Goal: Book appointment/travel/reservation

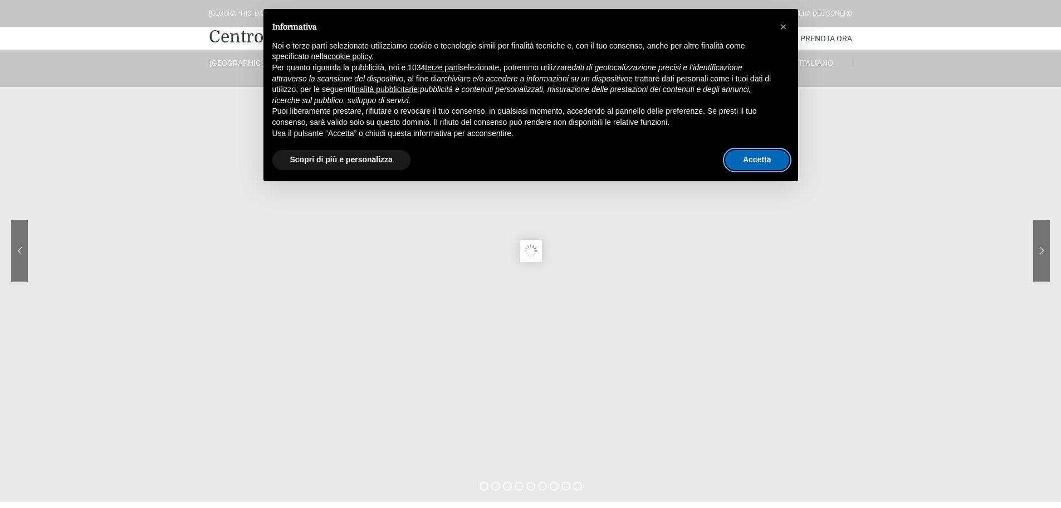
click at [754, 158] on button "Accetta" at bounding box center [757, 160] width 64 height 20
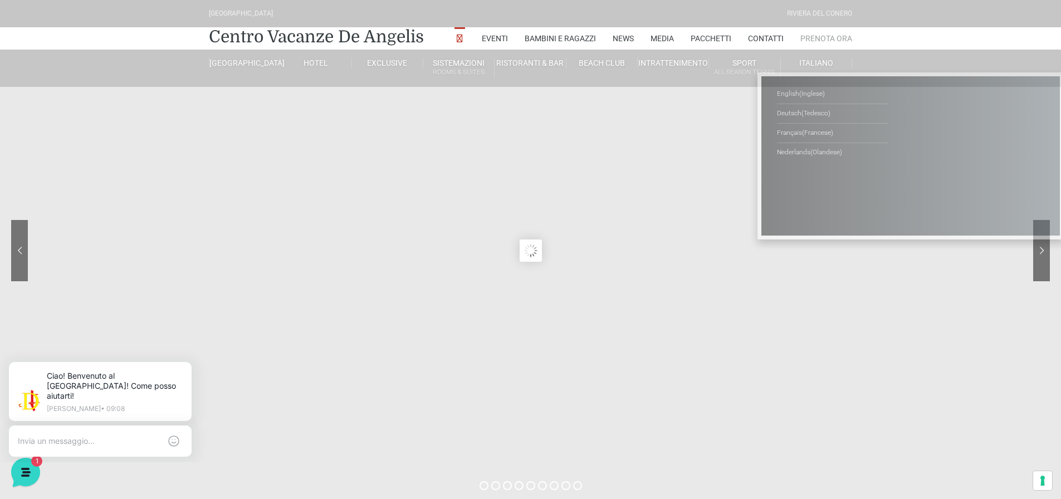
click at [821, 35] on link "Prenota Ora" at bounding box center [827, 38] width 52 height 22
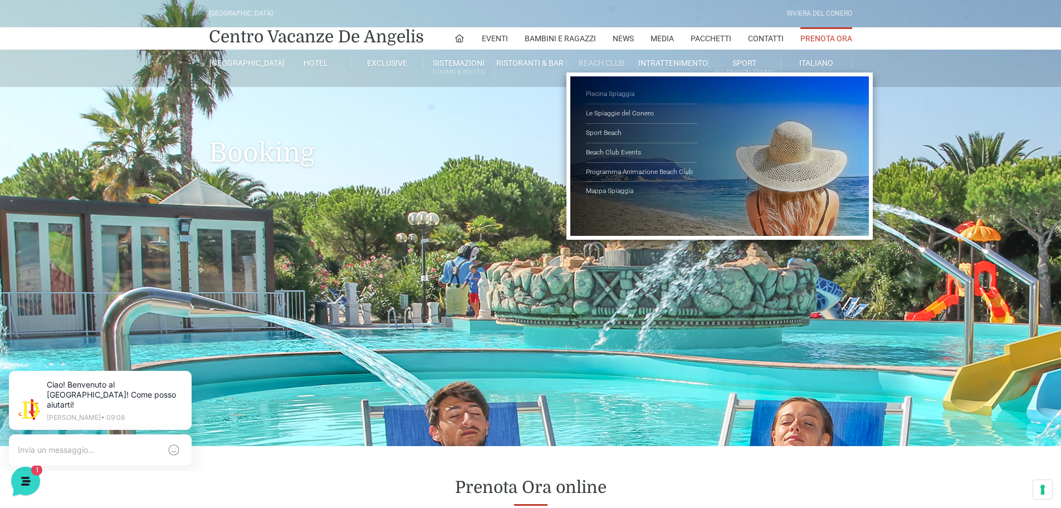
click at [608, 93] on link "Piscina Spiaggia" at bounding box center [641, 95] width 111 height 20
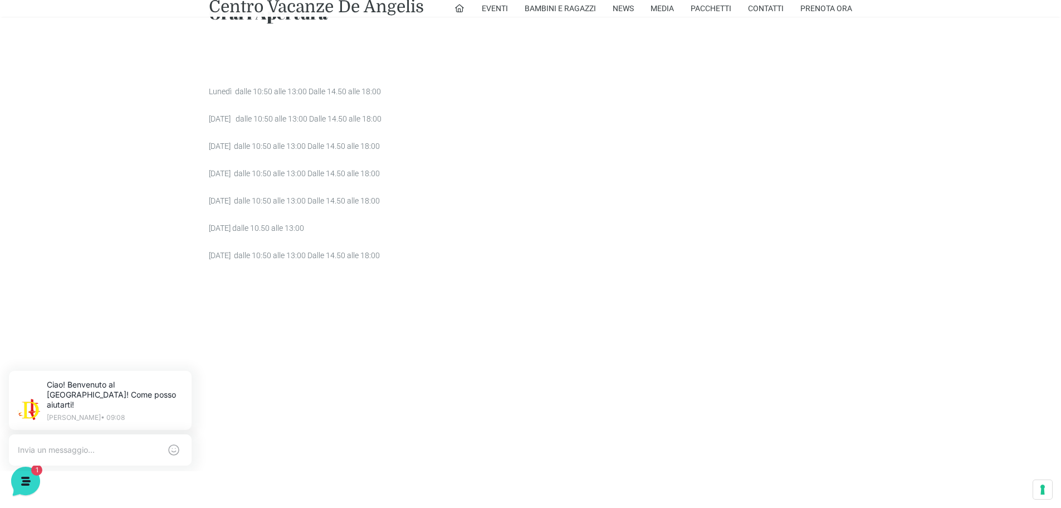
scroll to position [1078, 0]
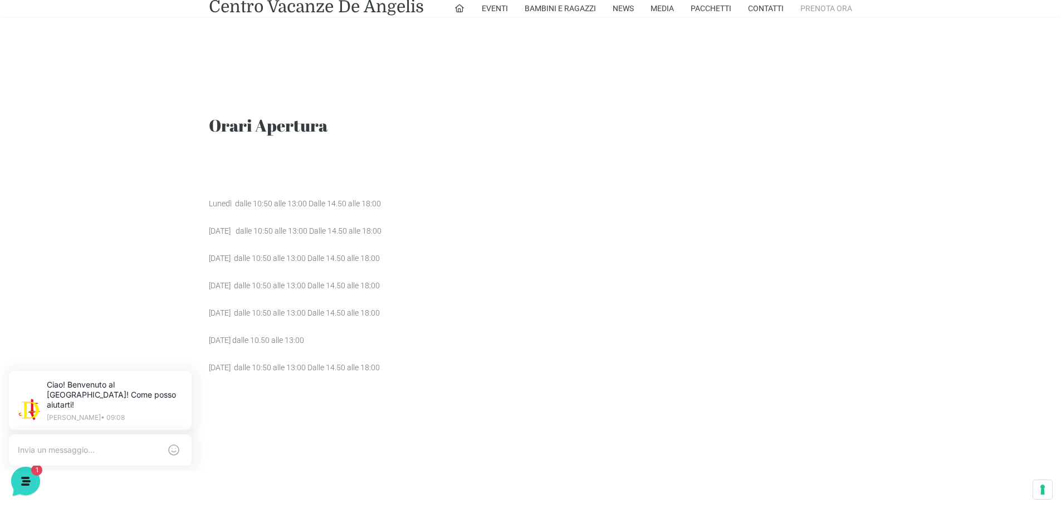
click at [833, 13] on link "Prenota Ora" at bounding box center [827, 8] width 52 height 17
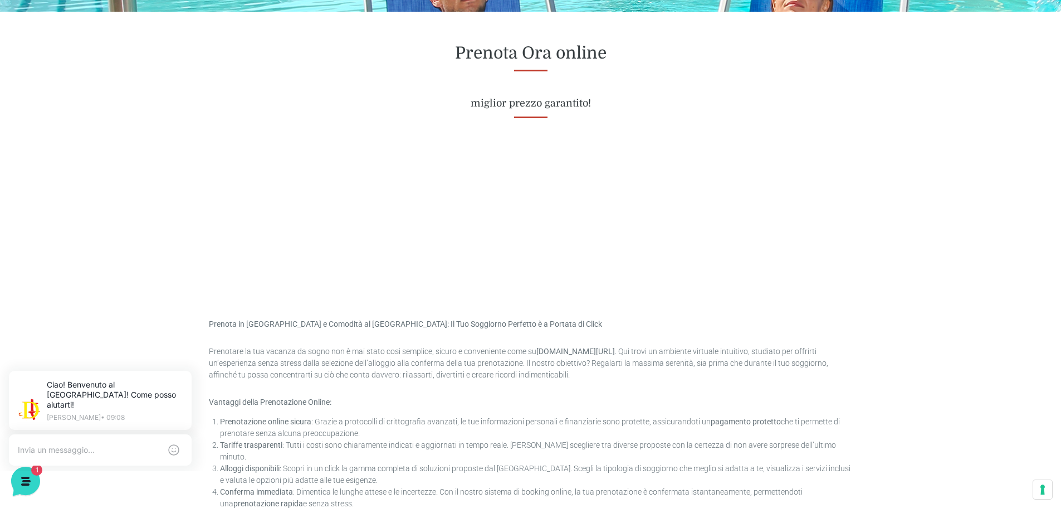
scroll to position [464, 0]
